Goal: Task Accomplishment & Management: Manage account settings

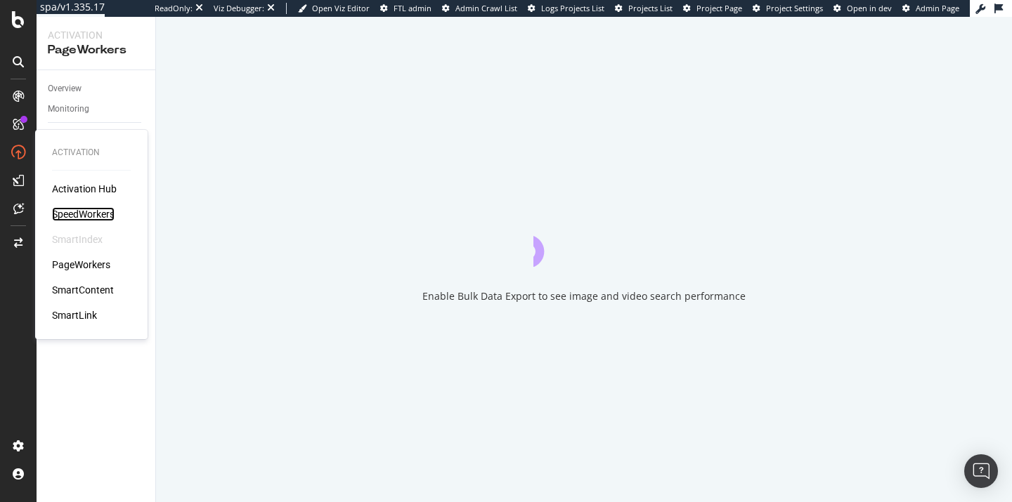
click at [64, 213] on div "SpeedWorkers" at bounding box center [83, 214] width 63 height 14
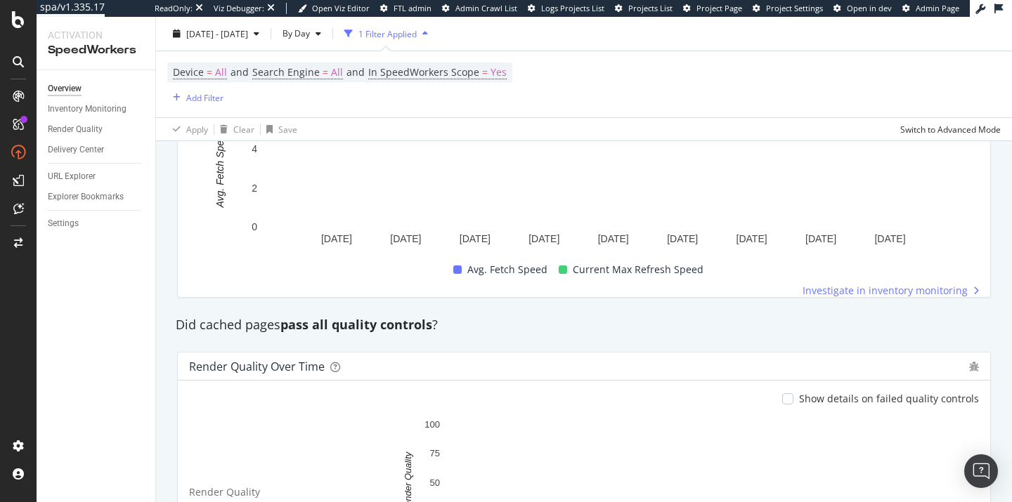
scroll to position [1149, 0]
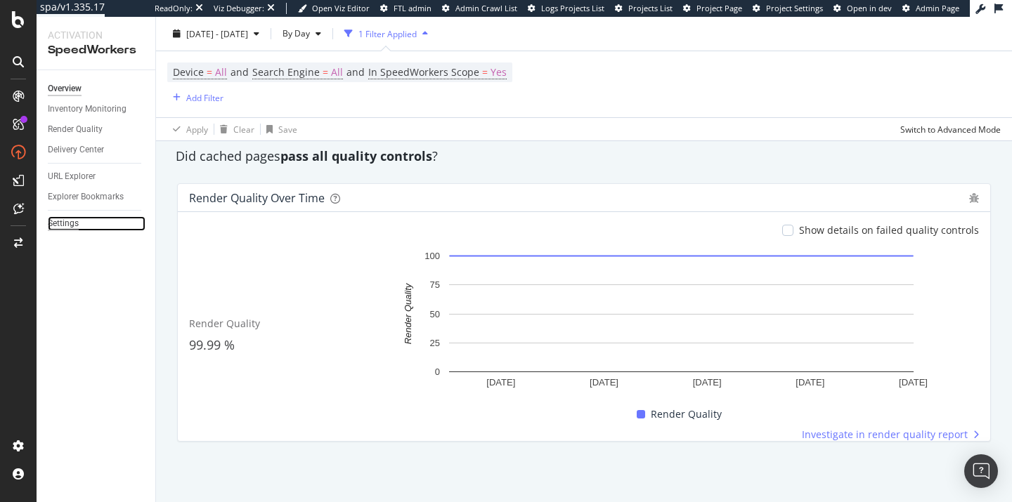
click at [72, 220] on div "Settings" at bounding box center [63, 223] width 31 height 15
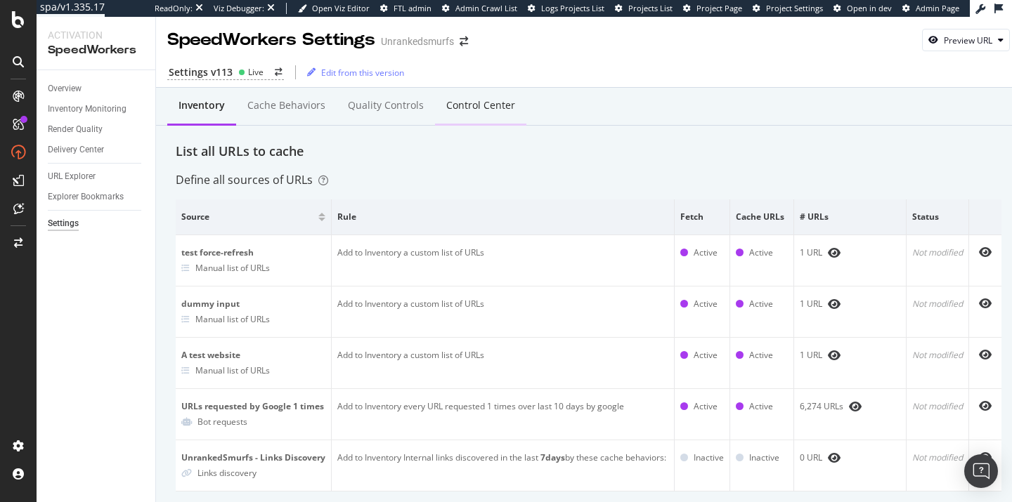
click at [450, 110] on div "Control Center" at bounding box center [480, 105] width 69 height 14
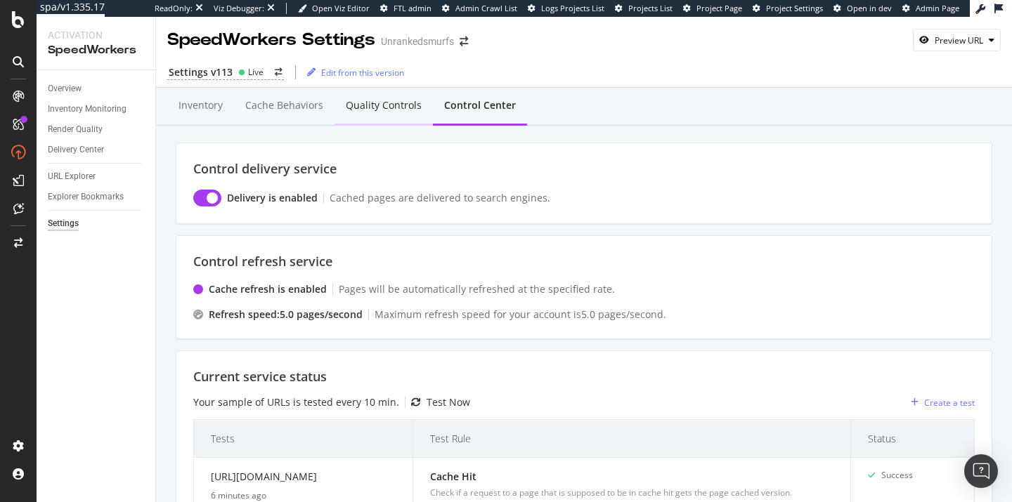
click at [377, 108] on div "Quality Controls" at bounding box center [384, 105] width 76 height 14
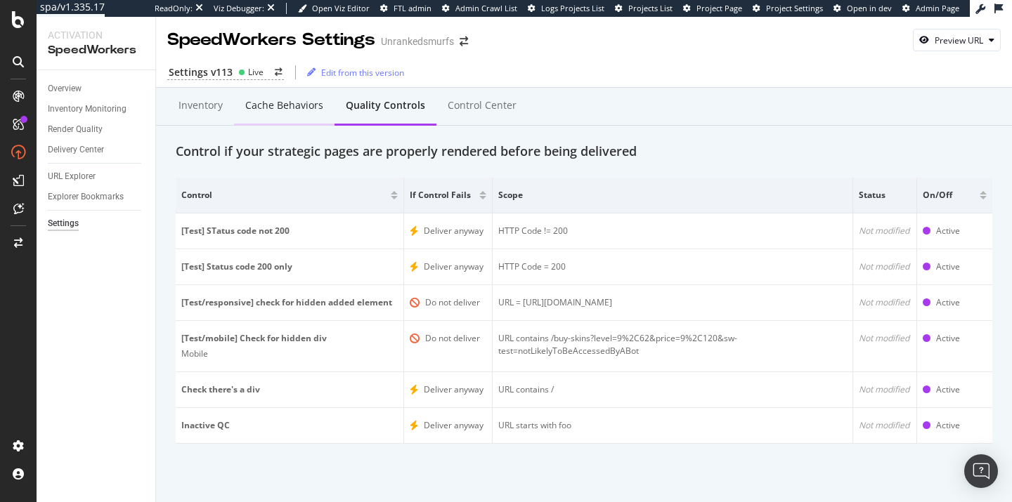
click at [270, 115] on div "Cache behaviors" at bounding box center [284, 106] width 100 height 39
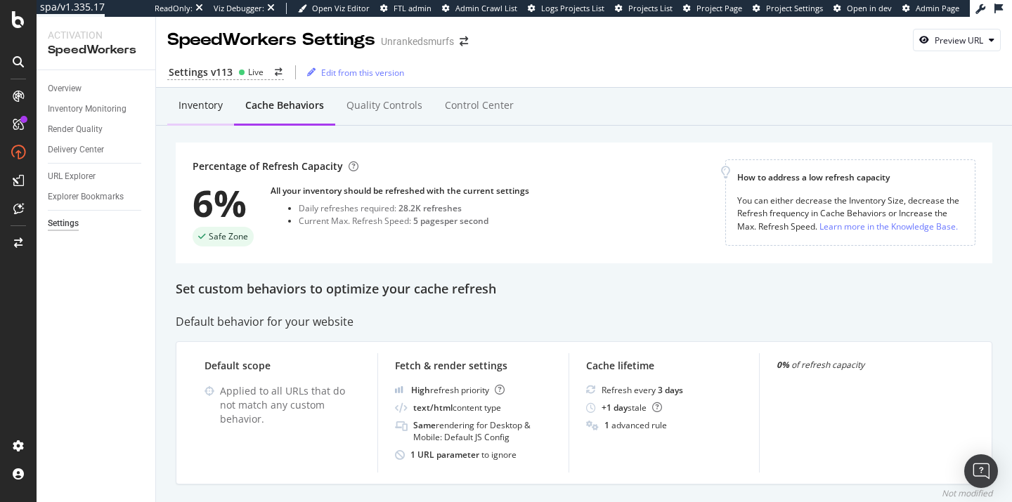
click at [182, 100] on div "Inventory" at bounding box center [200, 105] width 44 height 14
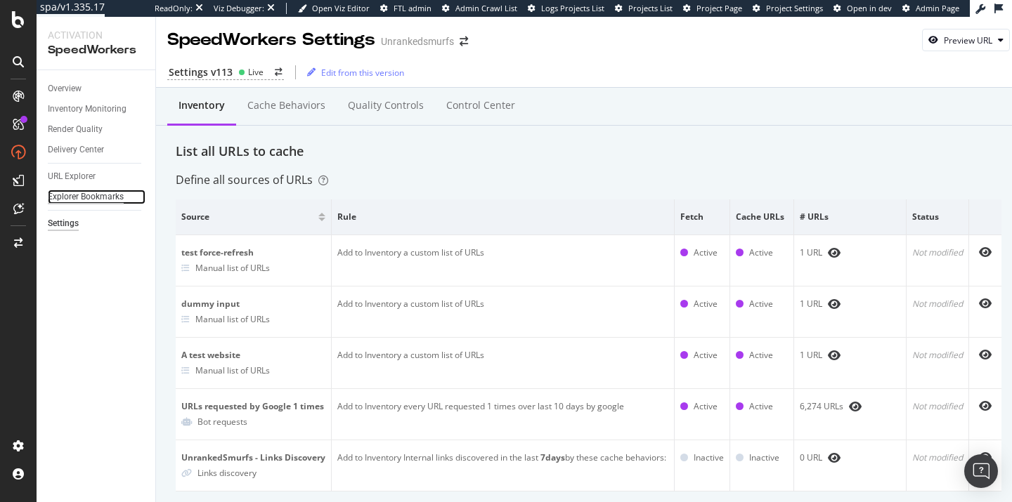
click at [78, 197] on div "Explorer Bookmarks" at bounding box center [86, 197] width 76 height 15
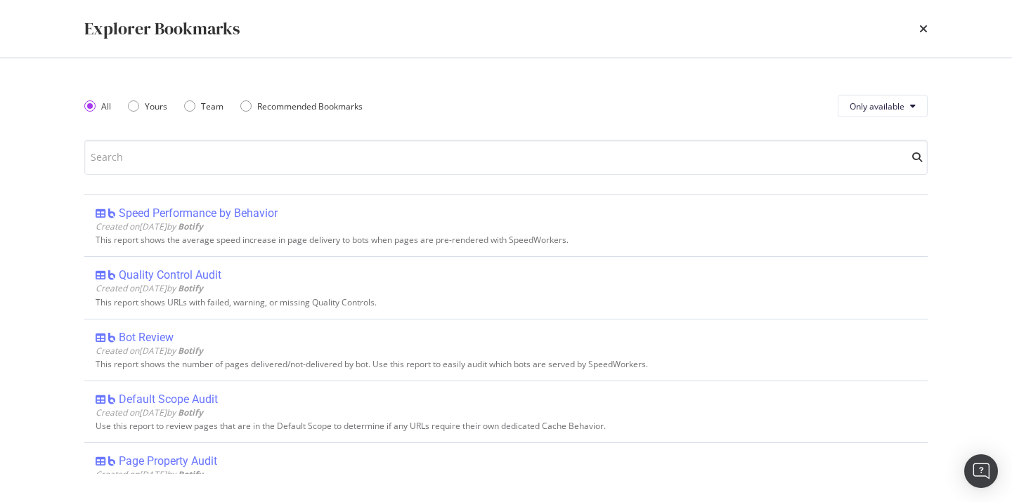
click at [913, 22] on div "Explorer Bookmarks" at bounding box center [505, 29] width 843 height 24
click at [922, 24] on icon "times" at bounding box center [923, 28] width 8 height 11
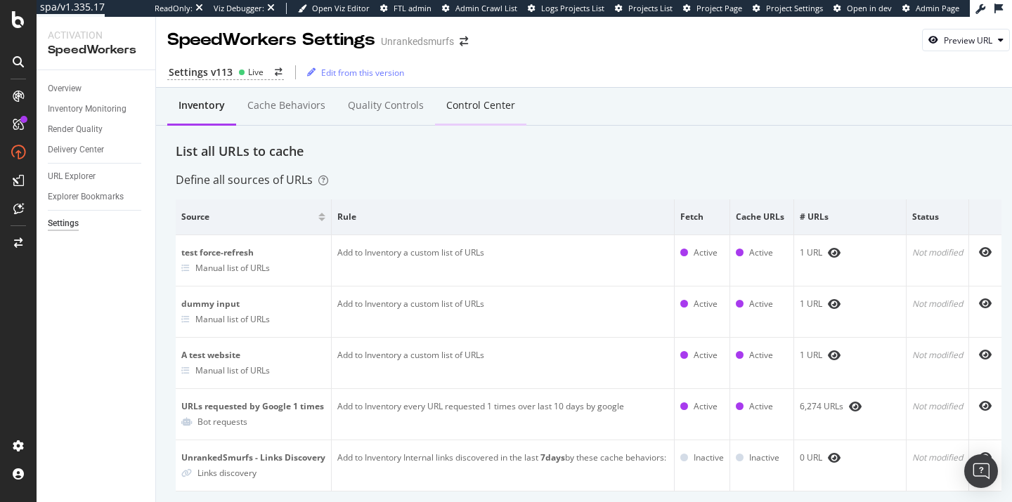
click at [502, 93] on div "Control Center" at bounding box center [480, 106] width 91 height 39
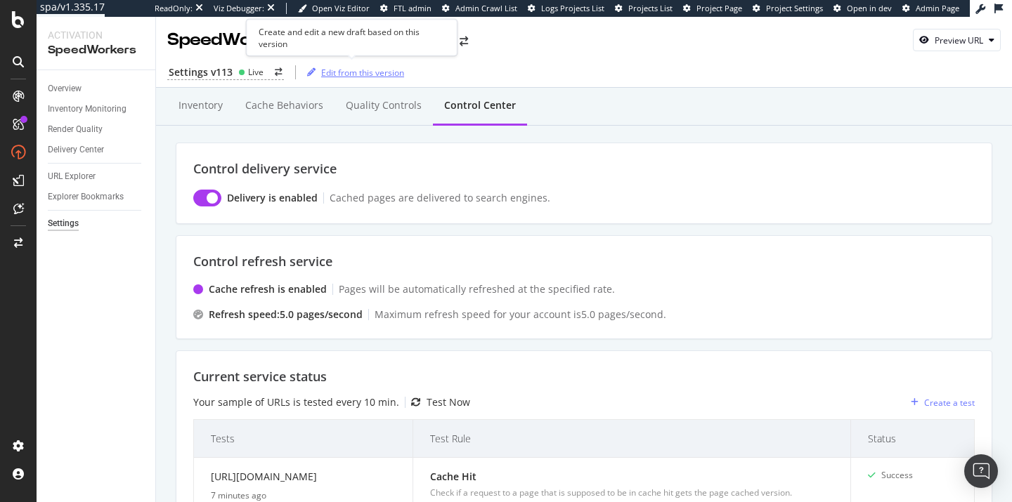
click at [360, 75] on div "Edit from this version" at bounding box center [362, 73] width 83 height 12
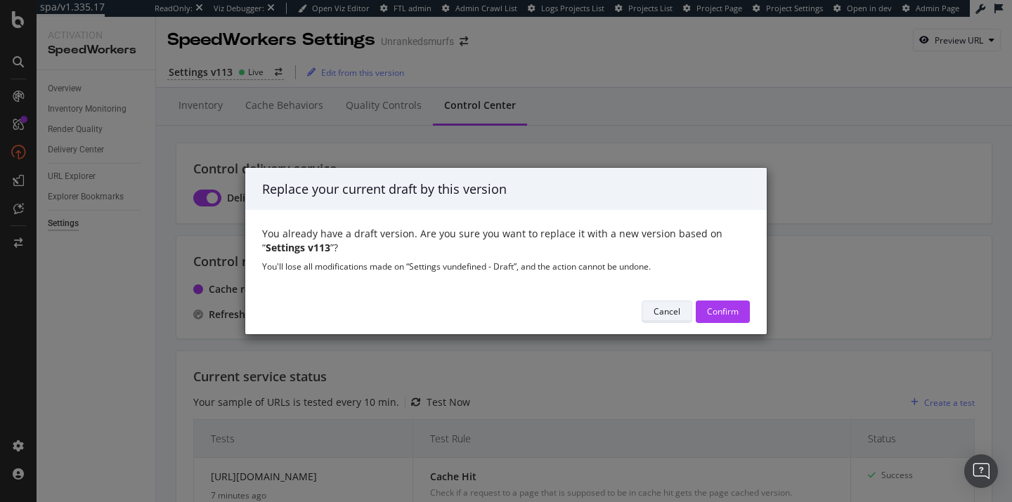
click at [663, 321] on div "Cancel" at bounding box center [666, 312] width 27 height 20
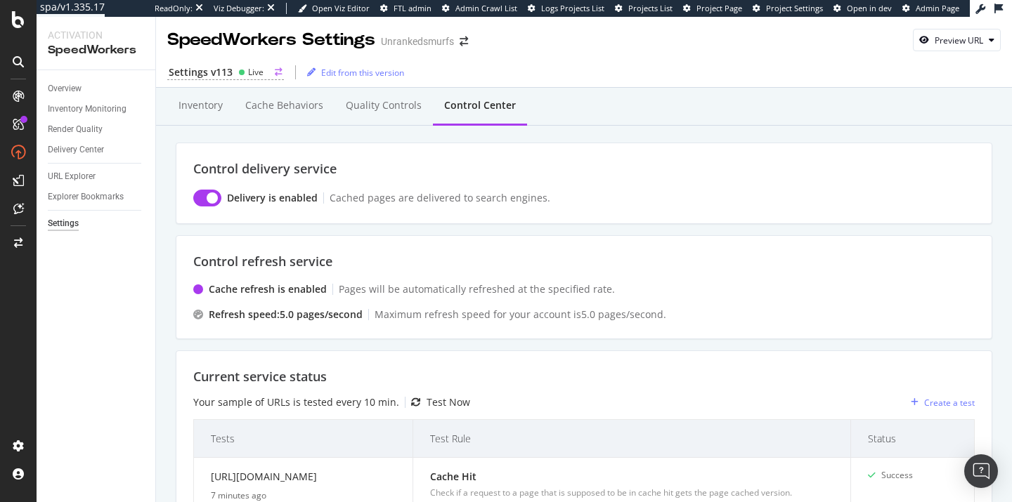
click at [238, 76] on div "Live" at bounding box center [250, 72] width 25 height 12
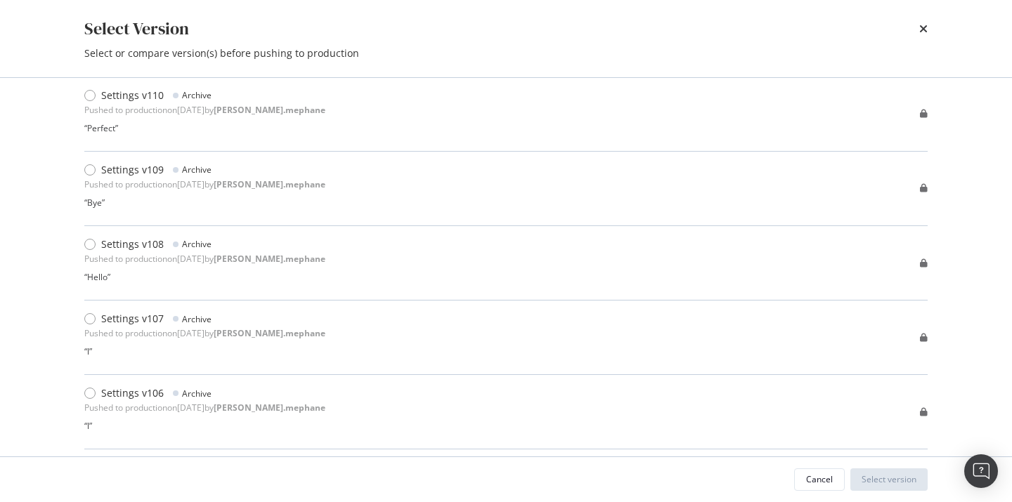
scroll to position [348, 0]
click at [927, 30] on icon "times" at bounding box center [923, 28] width 8 height 11
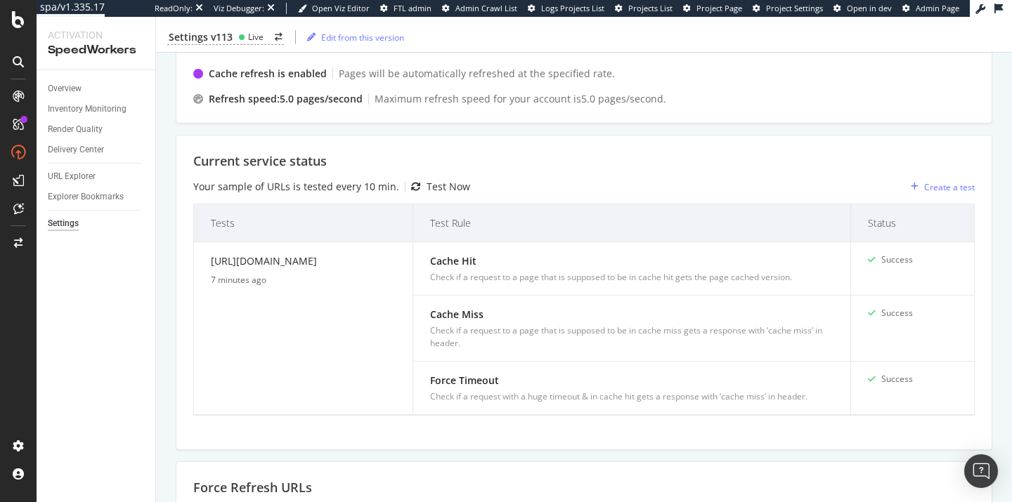
scroll to position [0, 0]
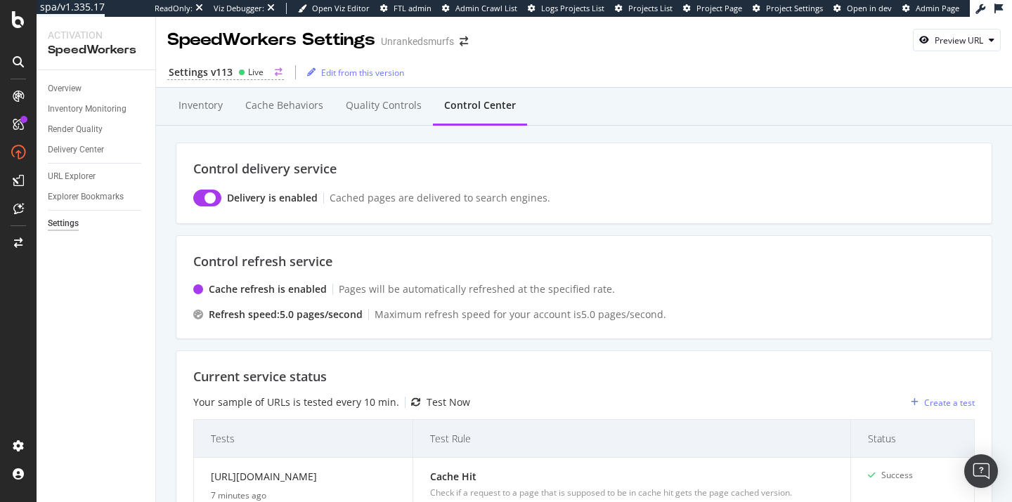
click at [240, 73] on circle at bounding box center [242, 73] width 6 height 6
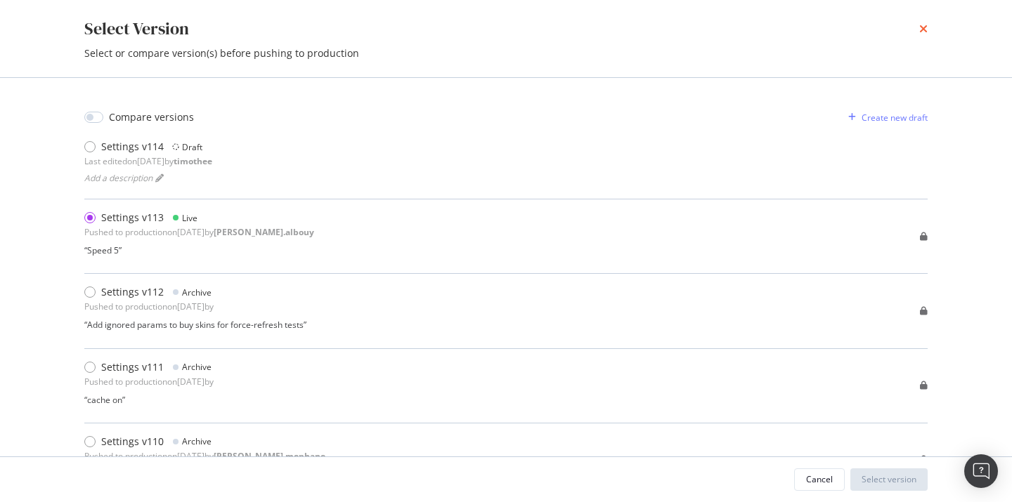
click at [924, 32] on icon "times" at bounding box center [923, 28] width 8 height 11
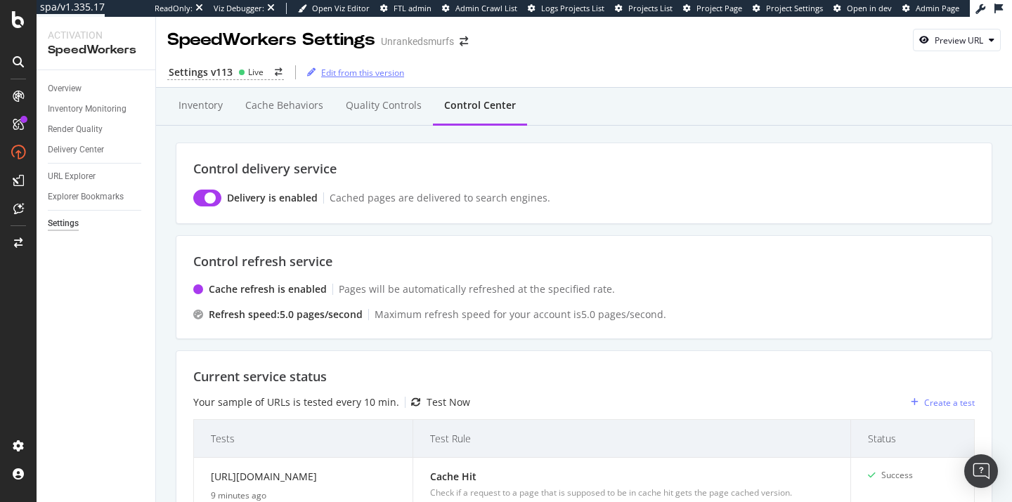
click at [339, 76] on div "Edit from this version" at bounding box center [362, 73] width 83 height 12
click at [237, 65] on div "Settings v113 Live" at bounding box center [225, 72] width 117 height 15
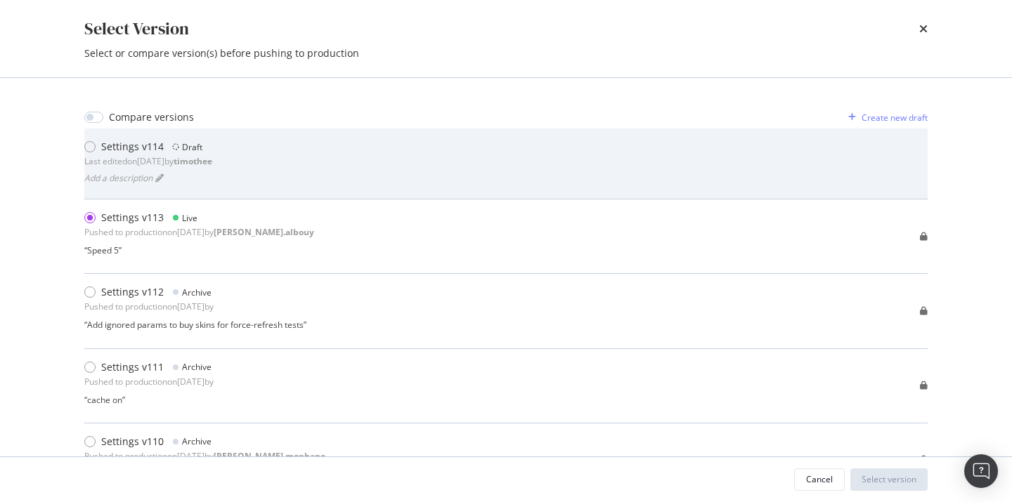
click at [122, 158] on div "Last edited on [DATE] by [PERSON_NAME]" at bounding box center [148, 161] width 128 height 12
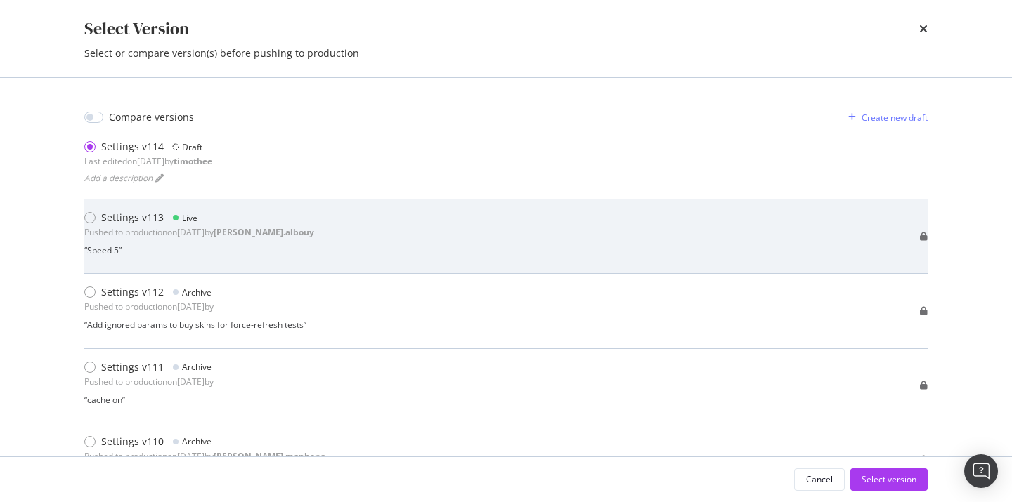
click at [115, 217] on div "Settings v113" at bounding box center [132, 218] width 63 height 14
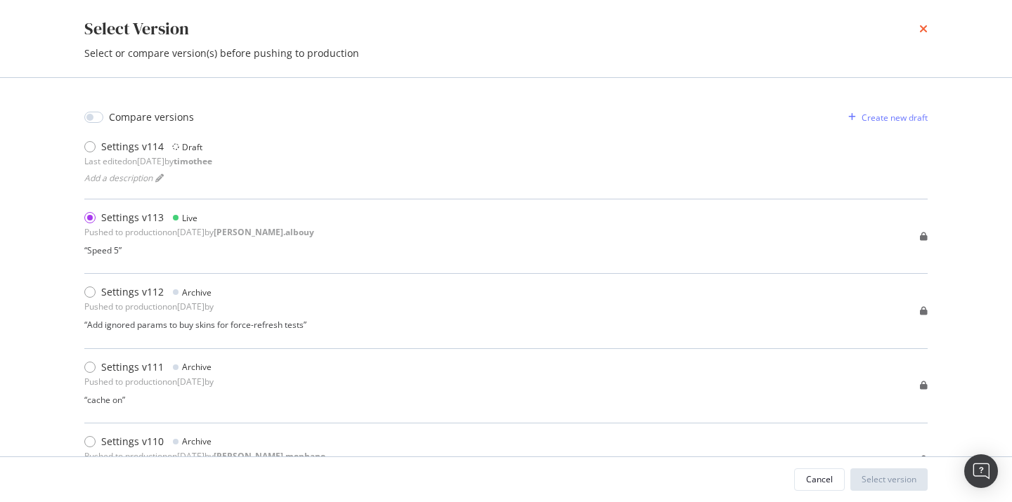
click at [925, 33] on icon "times" at bounding box center [923, 28] width 8 height 11
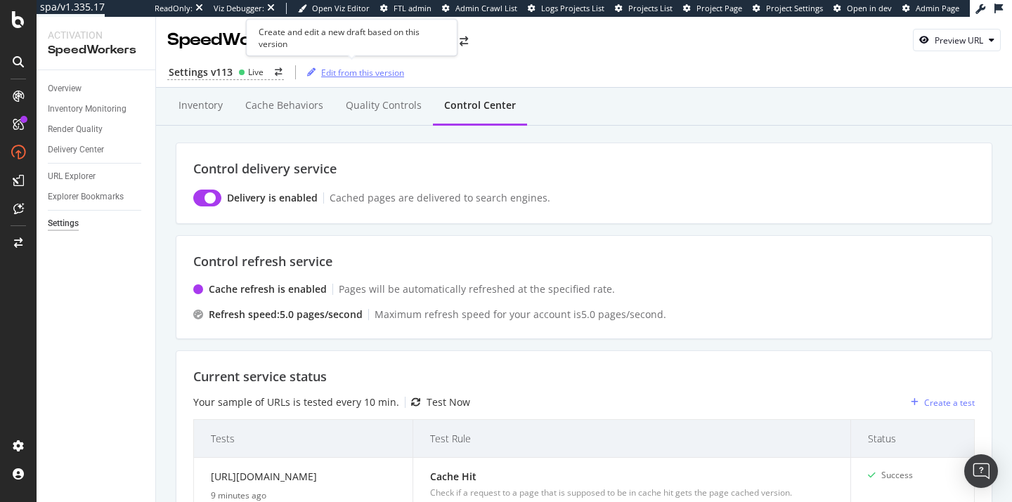
click at [356, 76] on div "Edit from this version" at bounding box center [362, 73] width 83 height 12
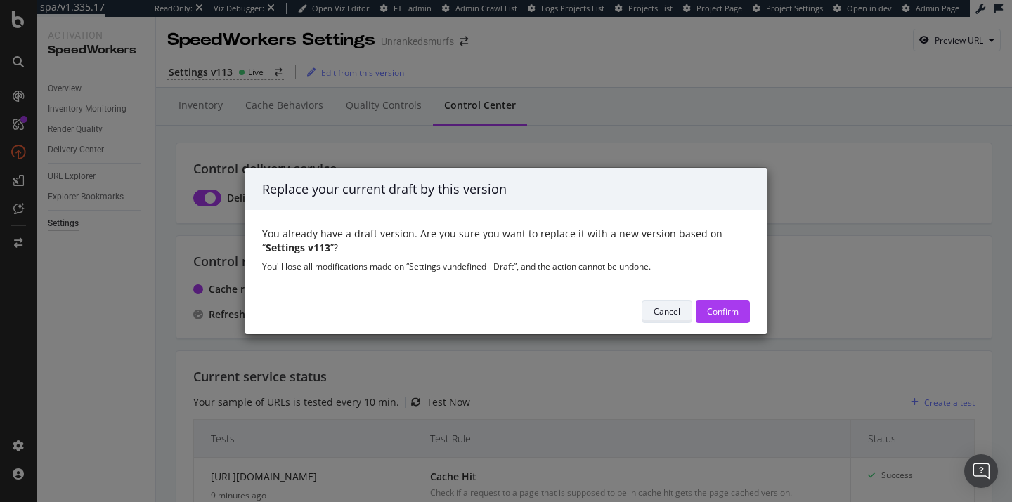
click at [659, 318] on div "Cancel" at bounding box center [666, 312] width 27 height 20
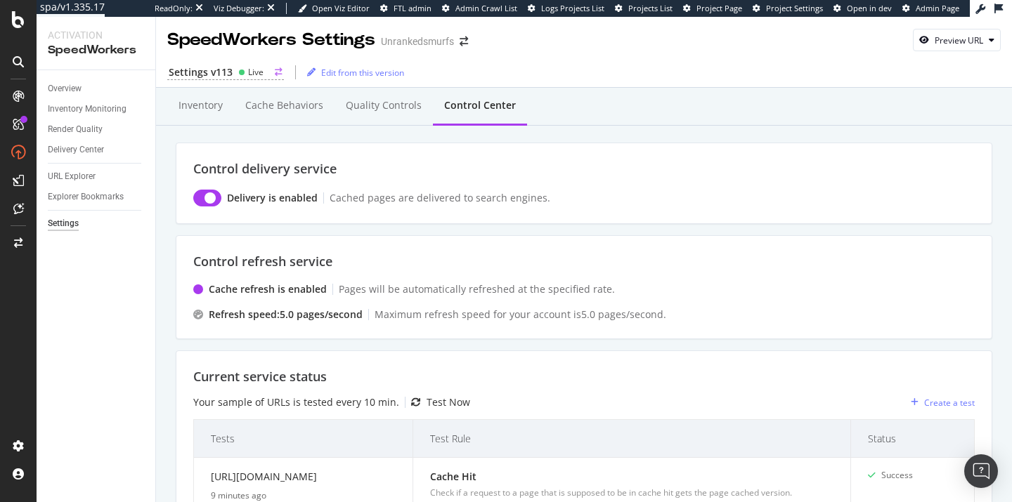
click at [204, 69] on div "Settings v113" at bounding box center [201, 72] width 64 height 14
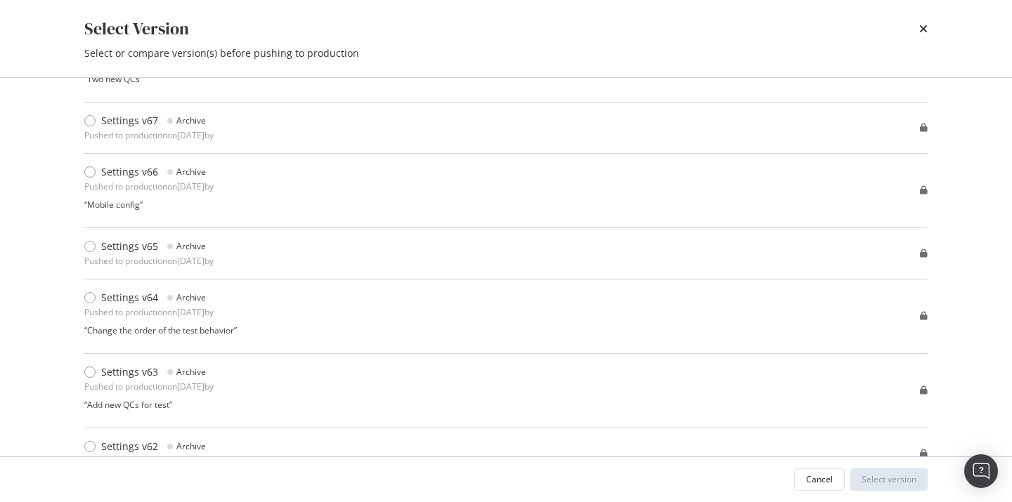
scroll to position [3641, 0]
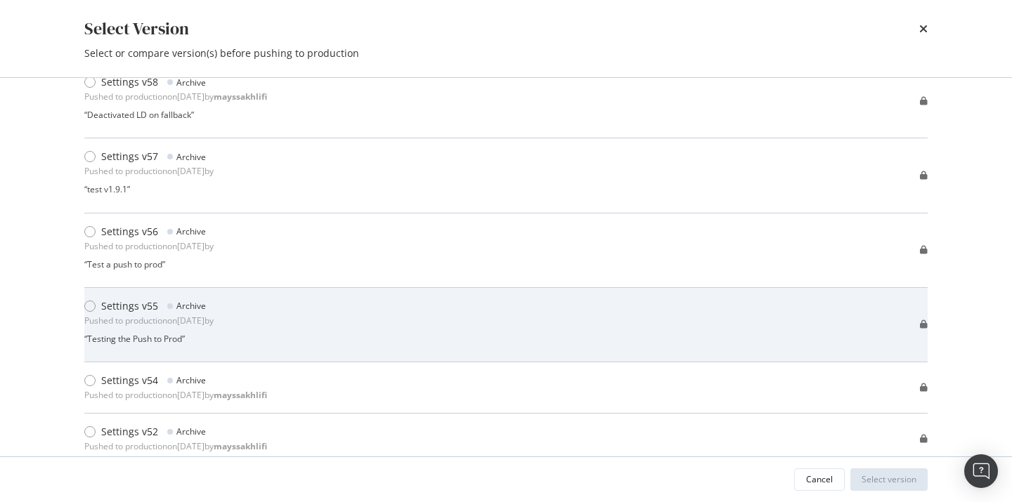
click at [241, 288] on div "Settings v55 Archive Pushed to production on [DATE] by “ Testing the Push to Pr…" at bounding box center [505, 325] width 843 height 74
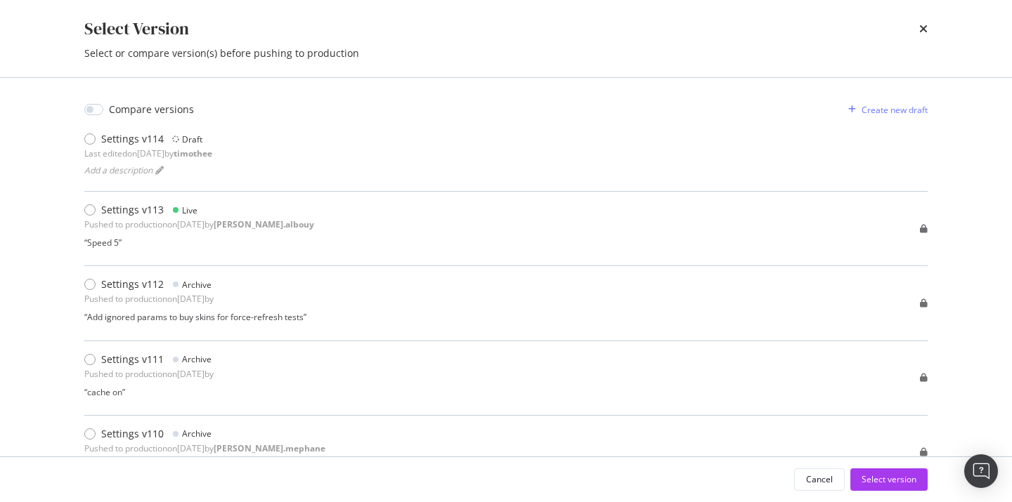
scroll to position [0, 0]
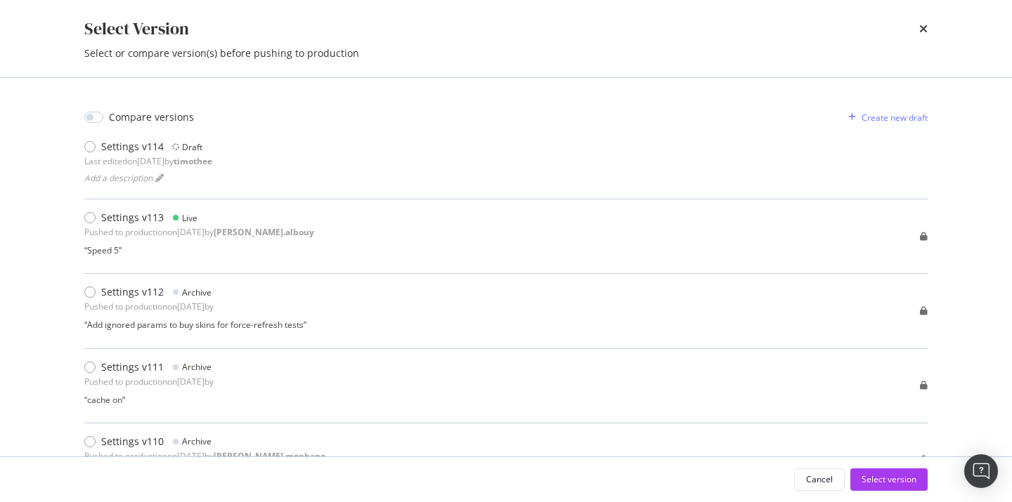
click at [916, 31] on div "Select Version" at bounding box center [505, 29] width 843 height 24
click at [920, 30] on icon "times" at bounding box center [923, 28] width 8 height 11
